Goal: Browse casually: Explore the website without a specific task or goal

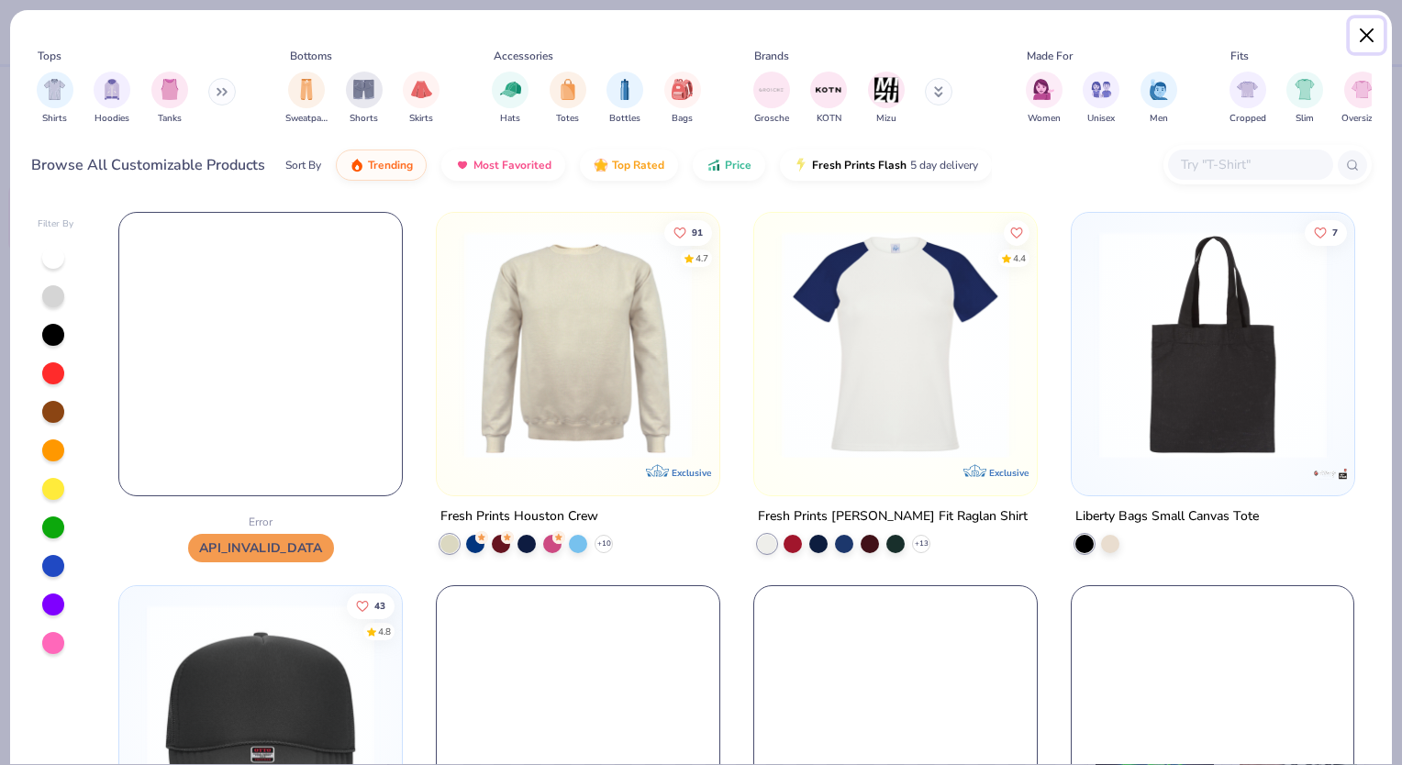
click at [1364, 38] on button "Close" at bounding box center [1367, 35] width 35 height 35
